Goal: Task Accomplishment & Management: Manage account settings

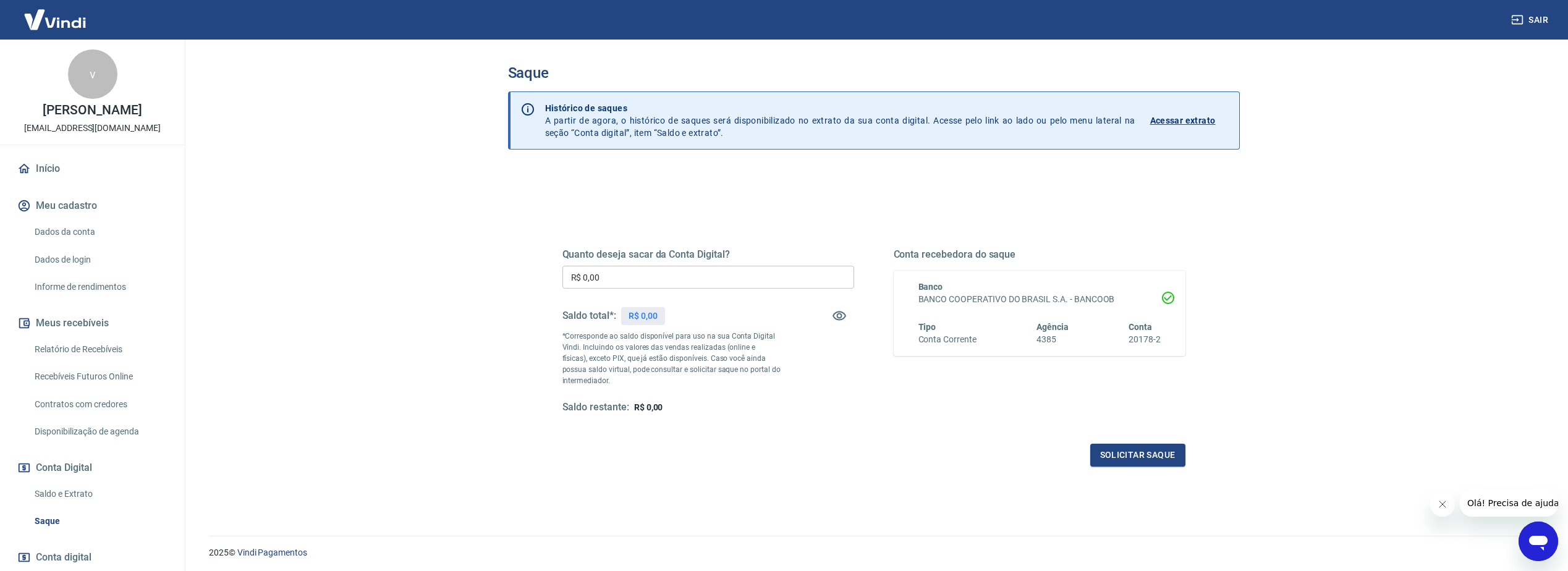
drag, startPoint x: 691, startPoint y: 167, endPoint x: 697, endPoint y: 168, distance: 6.1
drag, startPoint x: 697, startPoint y: 168, endPoint x: 647, endPoint y: 168, distance: 50.0
click at [647, 168] on div "Saque Histórico de saques A partir de agora, o histórico de saques será disponi…" at bounding box center [874, 285] width 732 height 441
